Goal: Task Accomplishment & Management: Manage account settings

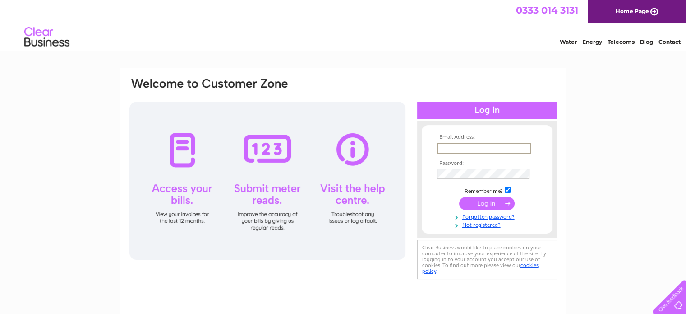
click at [449, 150] on input "text" at bounding box center [484, 148] width 94 height 11
type input "Finance@ovoenergy.com"
click at [493, 200] on input "submit" at bounding box center [487, 202] width 56 height 13
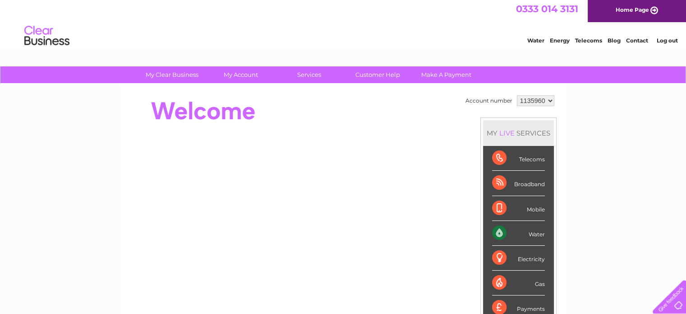
scroll to position [1, 0]
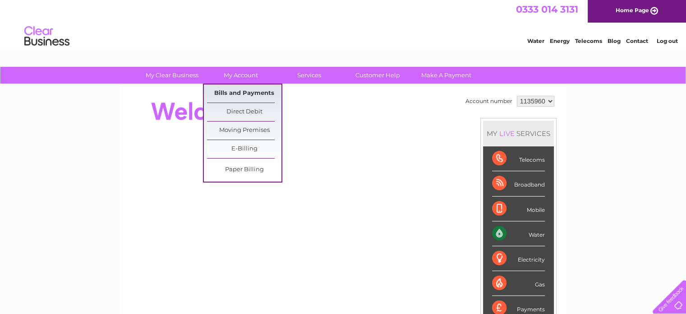
click at [242, 95] on link "Bills and Payments" at bounding box center [244, 93] width 74 height 18
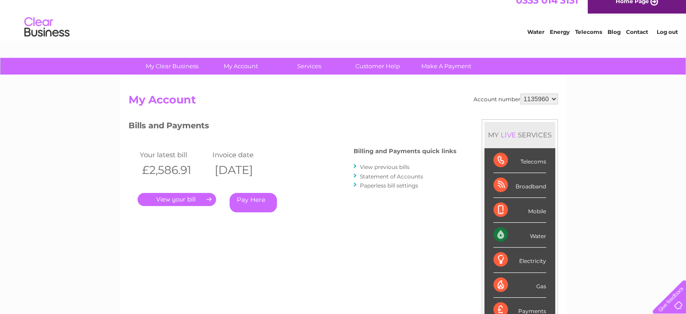
scroll to position [9, 0]
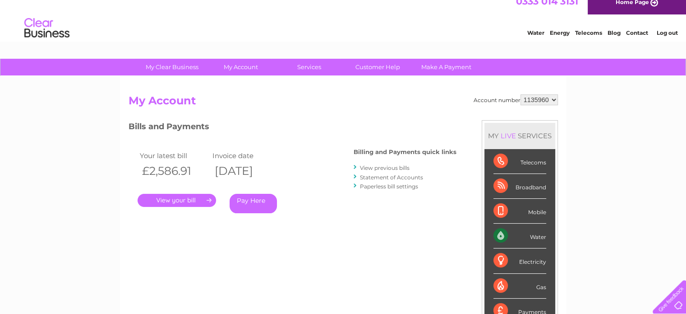
click at [181, 196] on link "." at bounding box center [177, 200] width 79 height 13
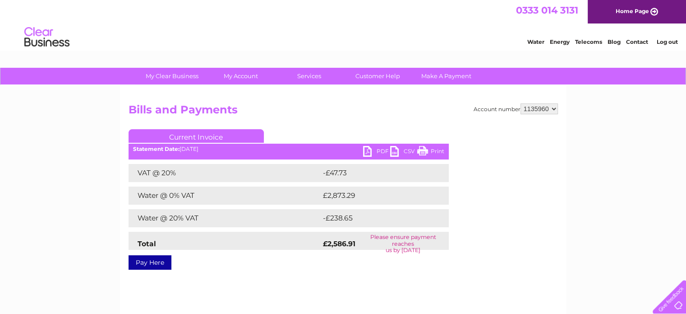
click at [380, 151] on link "PDF" at bounding box center [376, 152] width 27 height 13
